Goal: Check status

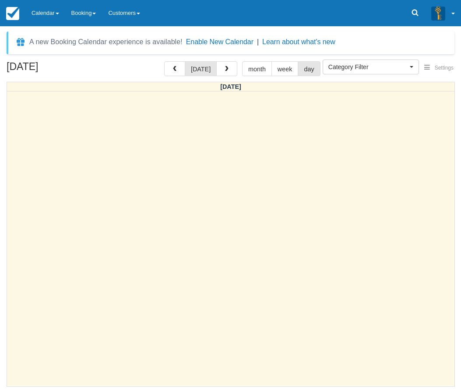
select select
click at [49, 17] on link "Calendar" at bounding box center [45, 13] width 40 height 26
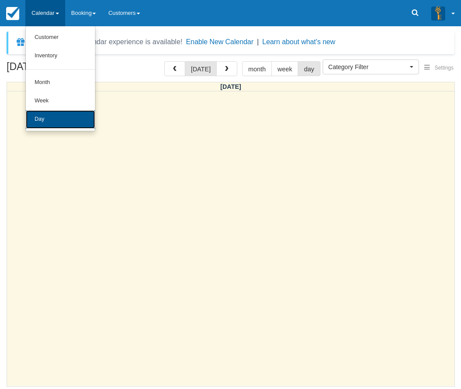
click at [48, 120] on link "Day" at bounding box center [60, 119] width 69 height 18
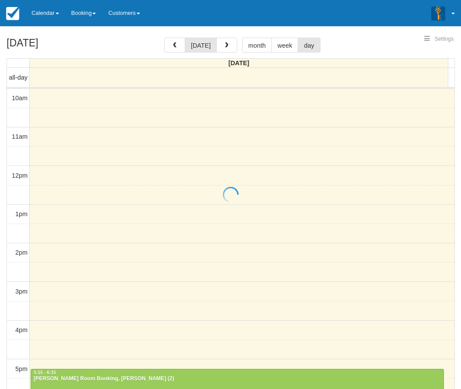
select select
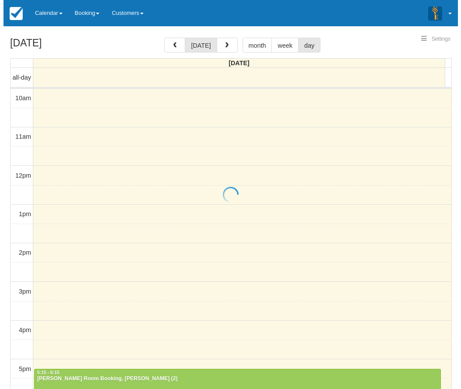
scroll to position [39, 0]
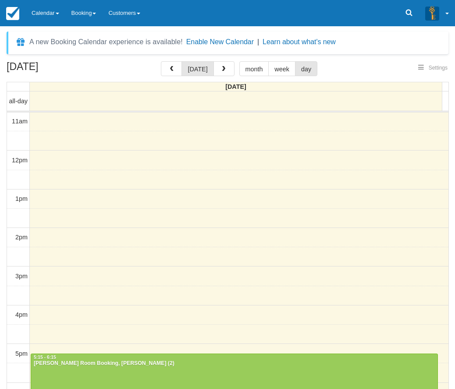
select select
click at [225, 65] on button "button" at bounding box center [223, 68] width 21 height 15
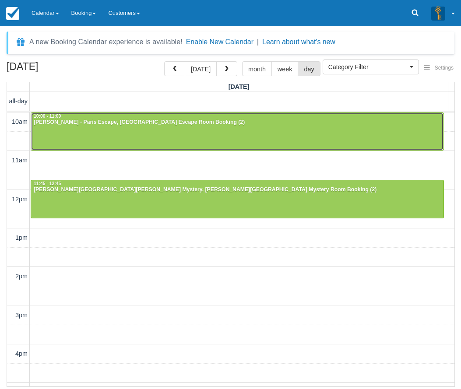
click at [127, 133] on div at bounding box center [237, 132] width 412 height 38
